Goal: Information Seeking & Learning: Learn about a topic

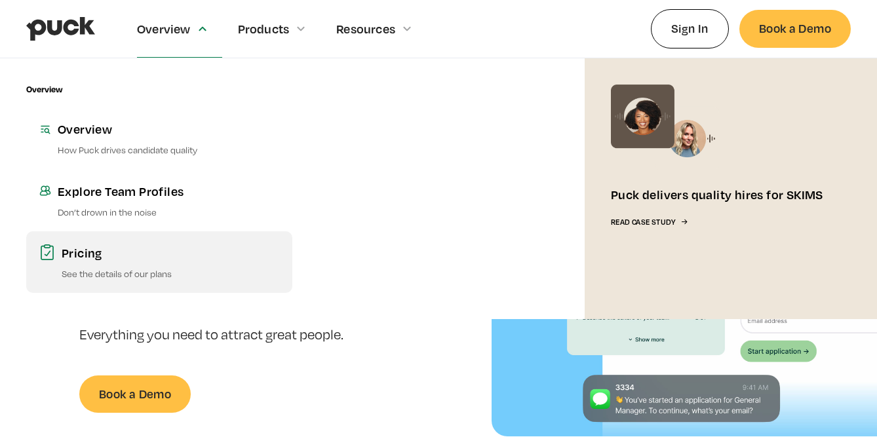
click at [91, 249] on div "Pricing" at bounding box center [171, 252] width 218 height 16
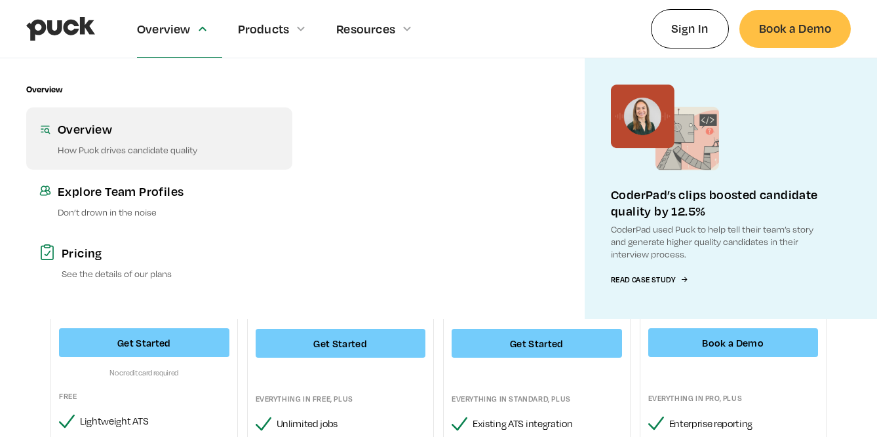
click at [142, 151] on p "How Puck drives candidate quality" at bounding box center [168, 150] width 221 height 12
